Goal: Connect with others: Connect with other users

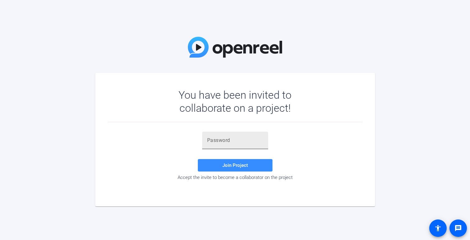
click at [218, 142] on input "text" at bounding box center [235, 140] width 56 height 7
paste input "FKOVuD"
type input "FKOVuD"
click at [226, 168] on span at bounding box center [235, 165] width 75 height 15
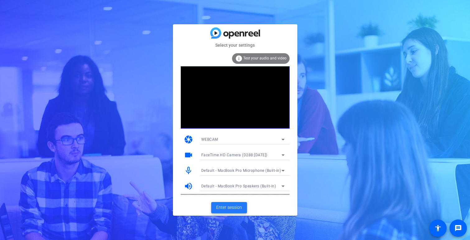
click at [231, 206] on span "Enter session" at bounding box center [229, 207] width 26 height 7
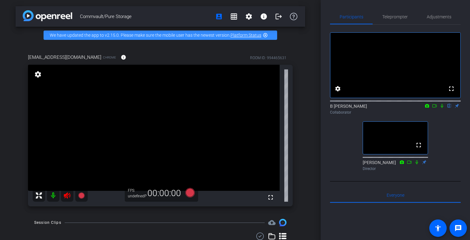
click at [441, 108] on icon at bounding box center [442, 106] width 2 height 4
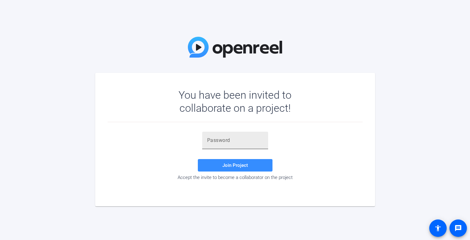
click at [244, 139] on input "text" at bounding box center [235, 140] width 56 height 7
paste input "FKOVuD"
type input "FKOVuD"
click at [237, 163] on span "Join Project" at bounding box center [236, 165] width 26 height 6
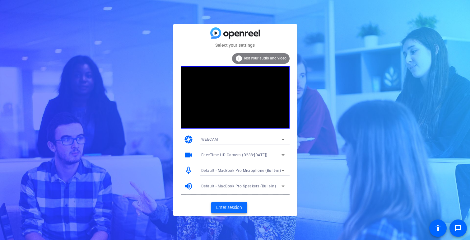
click at [219, 209] on span "Enter session" at bounding box center [229, 207] width 26 height 7
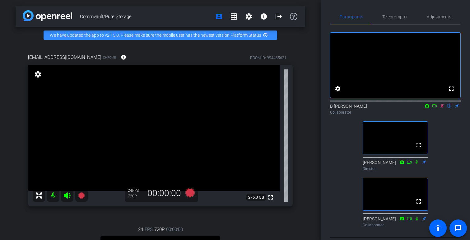
click at [443, 108] on icon at bounding box center [442, 106] width 5 height 4
click at [453, 136] on div "fullscreen settings B Feldt flip Collaborator fullscreen Jon Knobelock Director…" at bounding box center [395, 127] width 131 height 205
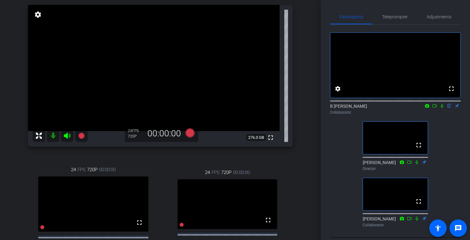
scroll to position [162, 0]
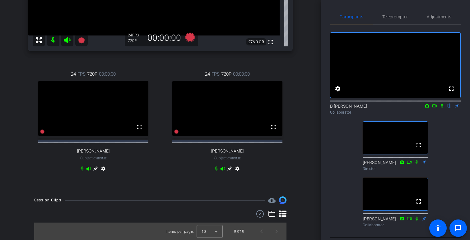
click at [444, 108] on icon at bounding box center [442, 106] width 5 height 4
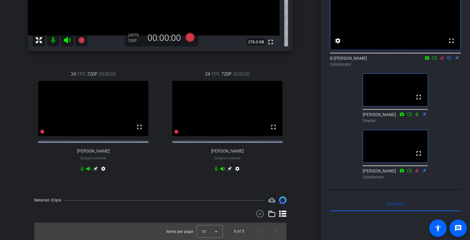
scroll to position [23, 0]
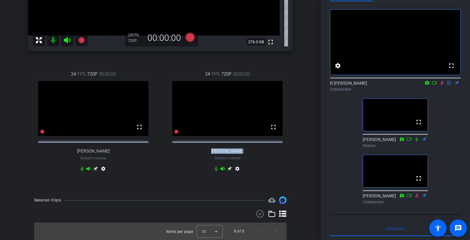
drag, startPoint x: 239, startPoint y: 151, endPoint x: 212, endPoint y: 151, distance: 27.4
click at [212, 151] on div "24 FPS 720P 00:00:00 fullscreen Chris Fendya Subject - Chrome settings" at bounding box center [227, 122] width 131 height 124
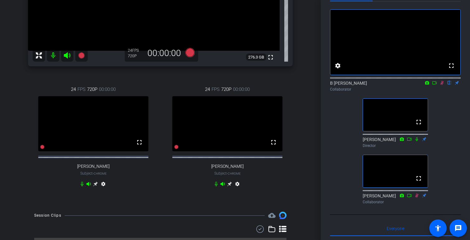
scroll to position [140, 0]
click at [453, 117] on div "fullscreen settings B Feldt flip Collaborator fullscreen Jon Knobelock Director…" at bounding box center [395, 104] width 131 height 205
click at [451, 117] on div "fullscreen settings B Feldt flip Collaborator fullscreen Jon Knobelock Director…" at bounding box center [395, 104] width 131 height 205
drag, startPoint x: 443, startPoint y: 92, endPoint x: 443, endPoint y: 109, distance: 17.7
click at [443, 109] on div "fullscreen settings B Feldt flip Collaborator fullscreen Jon Knobelock Director…" at bounding box center [395, 104] width 131 height 205
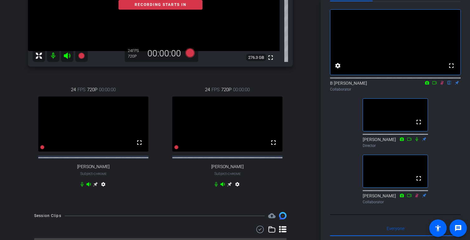
click at [436, 86] on mat-icon at bounding box center [434, 83] width 7 height 6
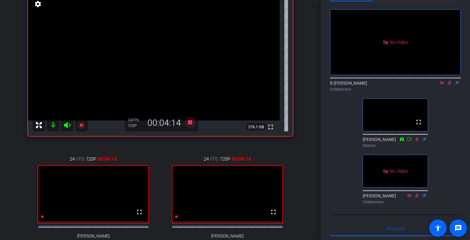
scroll to position [64, 0]
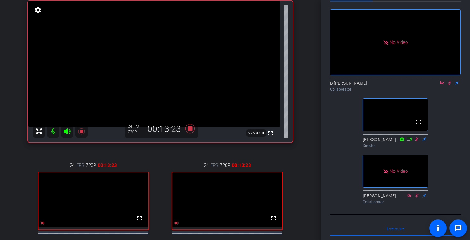
click at [346, 117] on div "No Video B Feldt Collaborator fullscreen Jon Knobelock Director No Video Addiso…" at bounding box center [395, 104] width 131 height 205
click at [450, 85] on icon at bounding box center [449, 83] width 5 height 4
click at [441, 85] on icon at bounding box center [442, 83] width 5 height 4
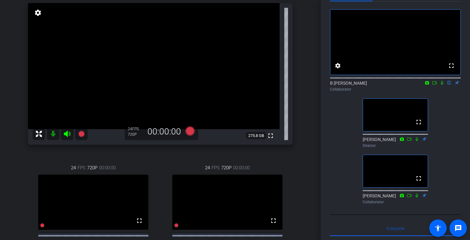
scroll to position [40, 0]
